Goal: Task Accomplishment & Management: Use online tool/utility

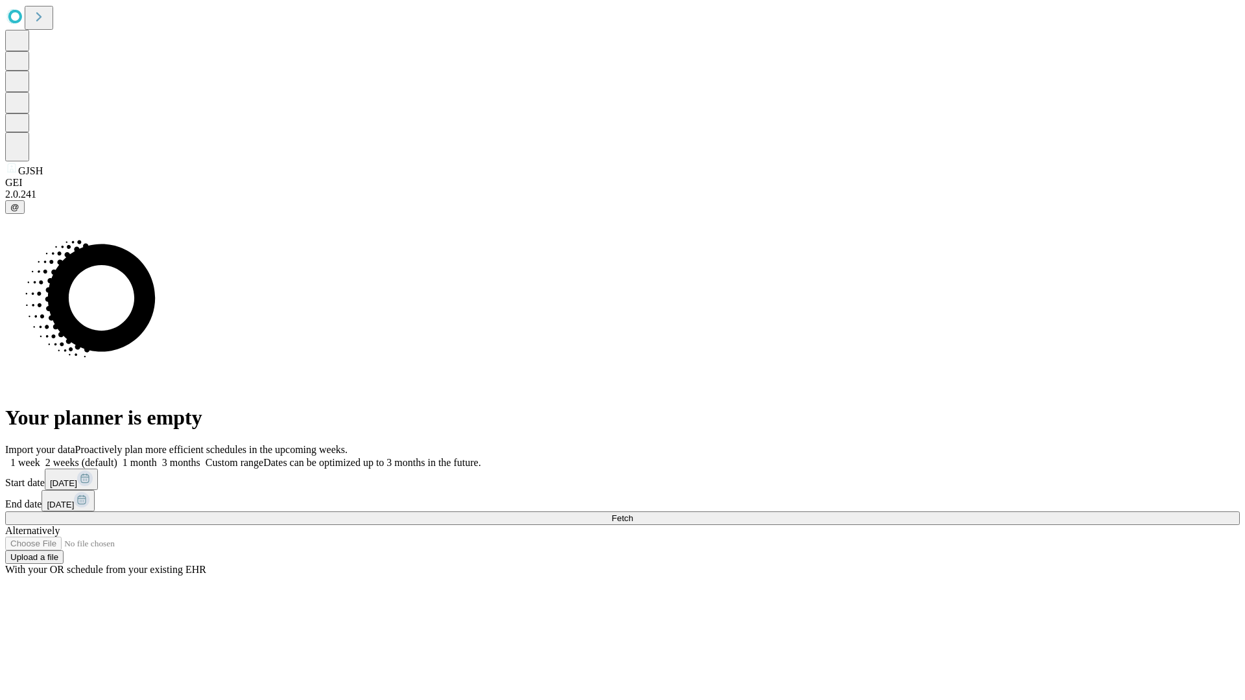
click at [633, 514] on span "Fetch" at bounding box center [621, 519] width 21 height 10
